Goal: Find specific fact: Find specific fact

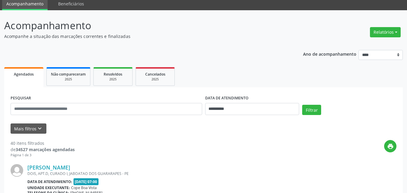
scroll to position [90, 0]
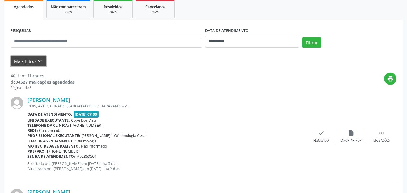
click at [42, 64] on button "Mais filtros keyboard_arrow_down" at bounding box center [29, 61] width 36 height 11
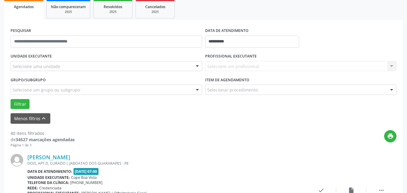
drag, startPoint x: 61, startPoint y: 57, endPoint x: 66, endPoint y: 76, distance: 18.6
click at [62, 60] on div "UNIDADE EXECUTANTE Selecione uma unidade Todos as unidades Cope Boa Vista Nenhu…" at bounding box center [106, 63] width 194 height 23
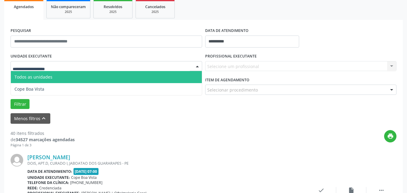
click at [76, 66] on div at bounding box center [106, 66] width 191 height 10
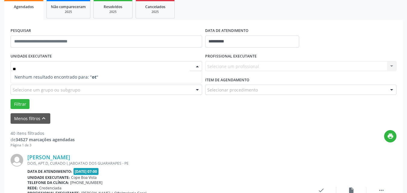
type input "*"
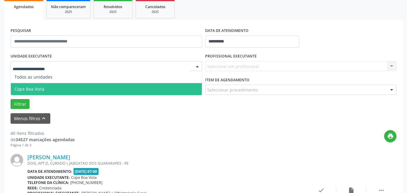
click at [54, 88] on span "Cope Boa Vista" at bounding box center [106, 89] width 191 height 12
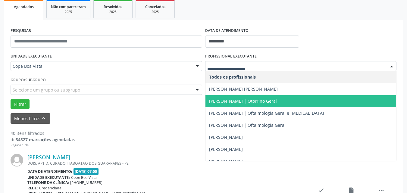
click at [246, 97] on span "[PERSON_NAME] | Otorrino Geral" at bounding box center [300, 101] width 191 height 12
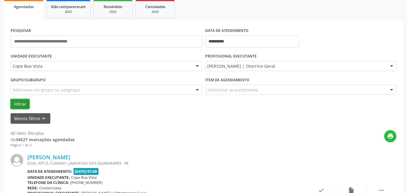
click at [18, 102] on button "Filtrar" at bounding box center [20, 104] width 19 height 10
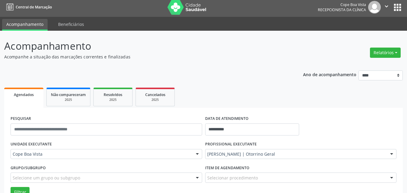
scroll to position [0, 0]
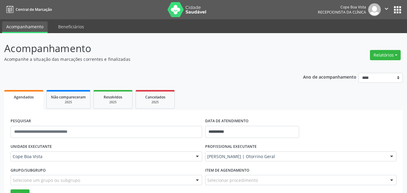
click at [385, 46] on div "Relatórios Agendamentos Procedimentos realizados" at bounding box center [384, 51] width 35 height 21
click at [382, 53] on button "Relatórios" at bounding box center [385, 55] width 31 height 10
click at [358, 71] on link "Agendamentos" at bounding box center [368, 68] width 65 height 8
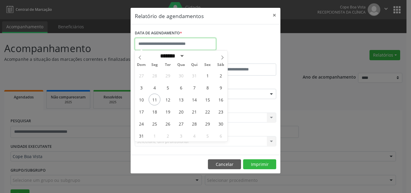
click at [170, 44] on input "text" at bounding box center [175, 44] width 81 height 12
click at [156, 101] on span "11" at bounding box center [155, 100] width 12 height 12
type input "**********"
click at [156, 101] on span "11" at bounding box center [155, 100] width 12 height 12
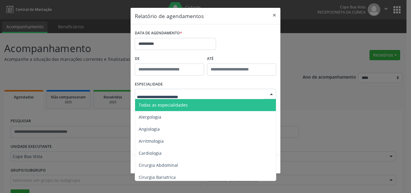
click at [165, 93] on div at bounding box center [205, 94] width 141 height 10
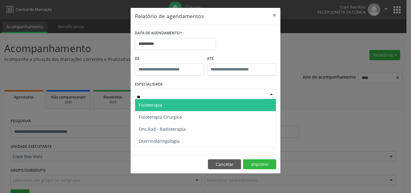
type input "***"
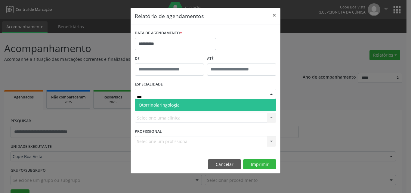
click at [171, 106] on span "Otorrinolaringologia" at bounding box center [159, 105] width 41 height 6
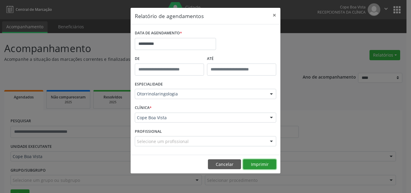
click at [261, 166] on button "Imprimir" at bounding box center [259, 164] width 33 height 10
click at [216, 159] on button "Cancelar" at bounding box center [224, 164] width 33 height 10
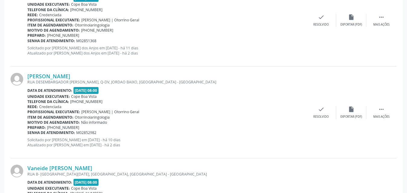
scroll to position [542, 0]
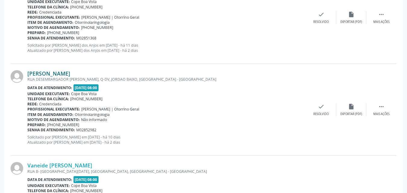
click at [63, 73] on link "[PERSON_NAME]" at bounding box center [48, 73] width 43 height 7
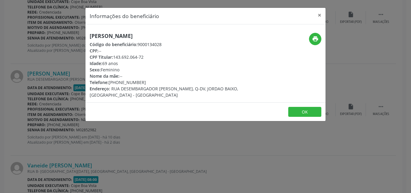
drag, startPoint x: 114, startPoint y: 57, endPoint x: 146, endPoint y: 57, distance: 32.2
click at [146, 57] on div "CPF Titular: 143.692.064-72" at bounding box center [166, 57] width 152 height 6
copy div "143.692.064-72"
click at [298, 111] on button "OK" at bounding box center [304, 112] width 33 height 10
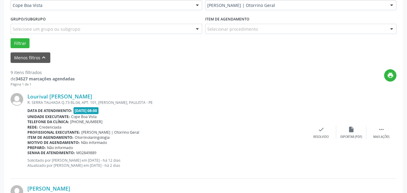
scroll to position [150, 0]
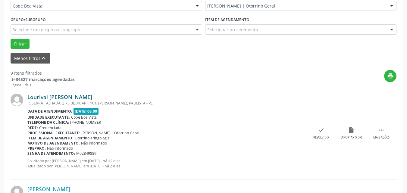
click at [54, 99] on link "Lourival [PERSON_NAME]" at bounding box center [59, 97] width 65 height 7
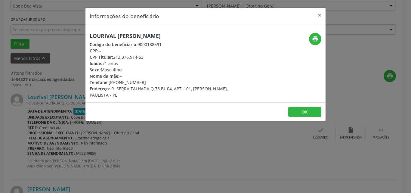
copy div "213.376.914-53"
drag, startPoint x: 115, startPoint y: 58, endPoint x: 153, endPoint y: 57, distance: 38.8
click at [153, 57] on div "CPF Titular: 213.376.914-53" at bounding box center [166, 57] width 152 height 6
drag, startPoint x: 91, startPoint y: 124, endPoint x: 85, endPoint y: 119, distance: 7.1
click at [91, 122] on div "Informações do beneficiário × Lourival [PERSON_NAME] Código do beneficiário: 90…" at bounding box center [205, 96] width 411 height 193
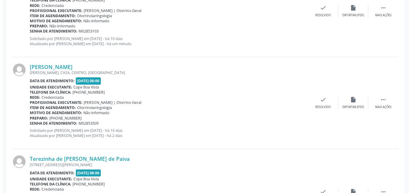
scroll to position [732, 0]
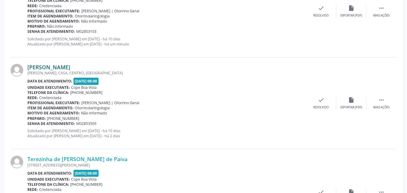
click at [60, 67] on link "[PERSON_NAME]" at bounding box center [48, 67] width 43 height 7
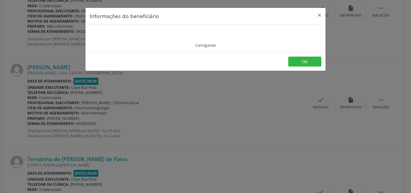
click at [150, 32] on div "Carregando" at bounding box center [206, 38] width 232 height 19
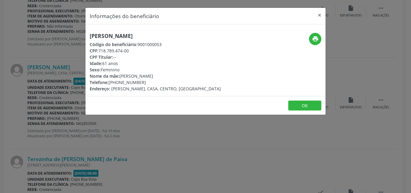
click at [150, 32] on div "[PERSON_NAME] Código do beneficiário: 9001000053 CPF: 718.789.474-00 CPF Titula…" at bounding box center [205, 60] width 240 height 72
copy div "[PERSON_NAME]"
copy div "81) 98685-7224"
drag, startPoint x: 111, startPoint y: 84, endPoint x: 147, endPoint y: 84, distance: 35.8
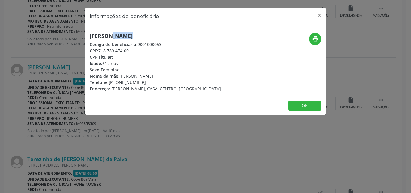
click at [147, 84] on div "Telefone: [PHONE_NUMBER]" at bounding box center [155, 82] width 131 height 6
drag, startPoint x: 120, startPoint y: 75, endPoint x: 174, endPoint y: 75, distance: 53.9
click at [174, 75] on div "Nome da mãe: [PERSON_NAME]" at bounding box center [155, 76] width 131 height 6
copy div "[PERSON_NAME]"
drag, startPoint x: 99, startPoint y: 51, endPoint x: 134, endPoint y: 49, distance: 35.0
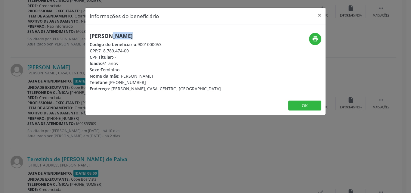
click at [134, 49] on div "CPF: 718.789.474-00" at bounding box center [155, 51] width 131 height 6
copy div "718.789.474-00"
click at [59, 103] on div "Informações do beneficiário × [PERSON_NAME] Código do beneficiário: 9001000053 …" at bounding box center [205, 96] width 411 height 193
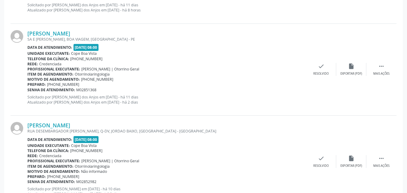
scroll to position [461, 0]
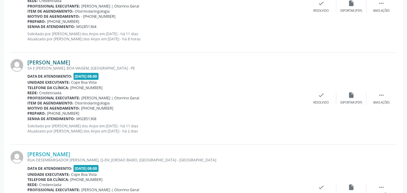
click at [63, 63] on link "[PERSON_NAME]" at bounding box center [48, 62] width 43 height 7
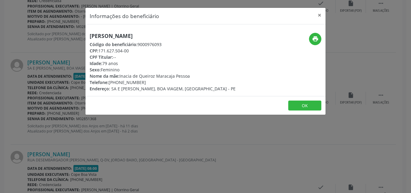
click at [123, 39] on h5 "[PERSON_NAME]" at bounding box center [163, 36] width 146 height 6
copy div "[PERSON_NAME]"
click at [304, 107] on button "OK" at bounding box center [304, 106] width 33 height 10
